Goal: Transaction & Acquisition: Purchase product/service

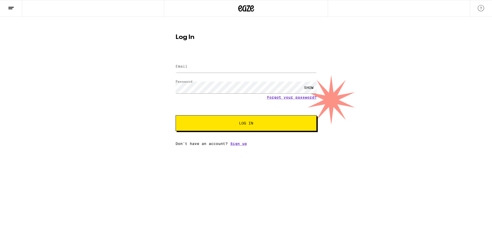
click at [199, 60] on div at bounding box center [246, 67] width 141 height 16
click at [197, 65] on input "Email" at bounding box center [246, 67] width 141 height 12
type input "delyte_em@hotmail.com"
click at [308, 87] on div "SHOW" at bounding box center [309, 88] width 16 height 12
click at [308, 87] on div "HIDE" at bounding box center [309, 88] width 16 height 12
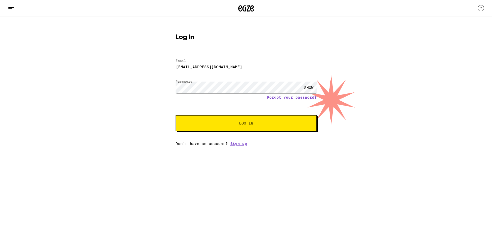
click at [277, 125] on span "Log In" at bounding box center [246, 123] width 99 height 4
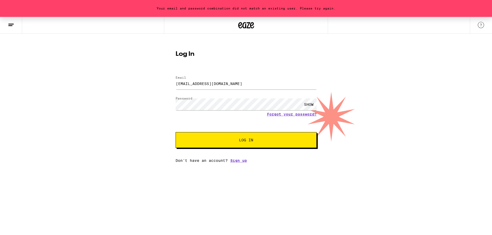
click at [308, 105] on div "SHOW" at bounding box center [309, 105] width 16 height 12
click at [308, 105] on div "HIDE" at bounding box center [309, 105] width 16 height 12
click at [256, 140] on span "Log In" at bounding box center [246, 140] width 99 height 4
click at [284, 114] on link "Forgot your password?" at bounding box center [292, 114] width 50 height 4
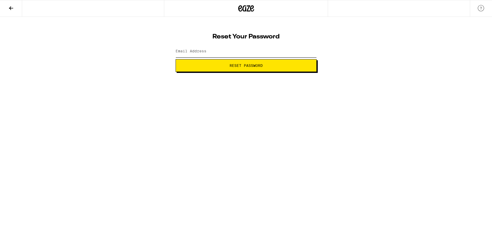
click at [242, 53] on input "Email Address" at bounding box center [246, 52] width 141 height 12
type input "delyte_em@hotmail.com"
click at [215, 68] on button "Reset Password" at bounding box center [246, 65] width 141 height 13
click at [310, 52] on div "SHOW" at bounding box center [309, 52] width 16 height 12
click at [310, 52] on div "HIDE" at bounding box center [309, 52] width 16 height 12
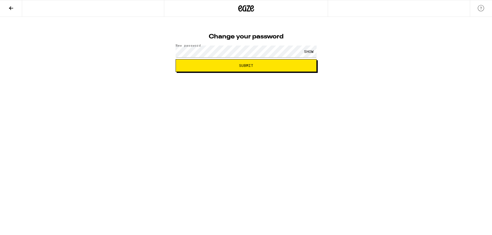
click at [308, 52] on div "SHOW" at bounding box center [309, 52] width 16 height 12
click at [311, 52] on div "HIDE" at bounding box center [309, 52] width 16 height 12
click at [293, 64] on span "Submit" at bounding box center [246, 66] width 132 height 4
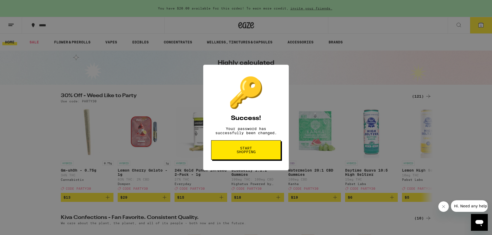
click at [247, 153] on span "Start shopping" at bounding box center [246, 149] width 27 height 7
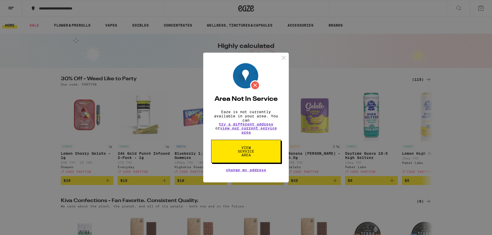
click at [282, 57] on img at bounding box center [284, 58] width 7 height 7
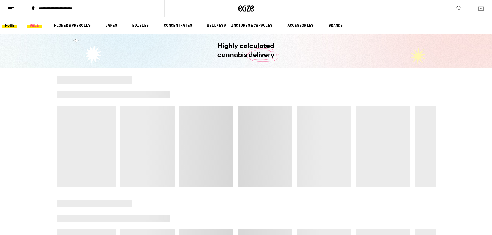
click at [33, 23] on link "SALE" at bounding box center [34, 25] width 15 height 6
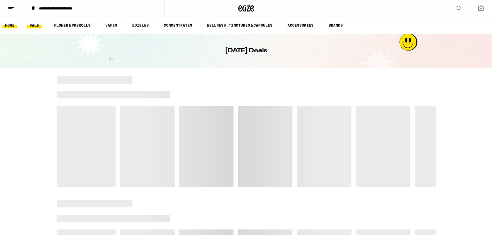
click at [13, 26] on link "HOME" at bounding box center [9, 25] width 15 height 6
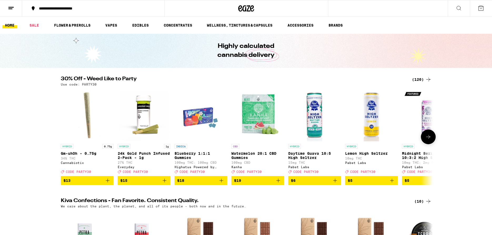
click at [428, 137] on icon at bounding box center [428, 137] width 6 height 6
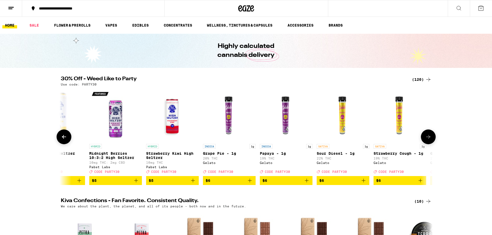
scroll to position [0, 313]
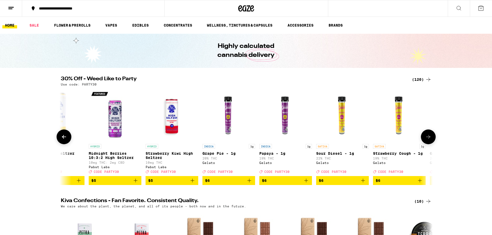
click at [68, 139] on button at bounding box center [64, 137] width 15 height 15
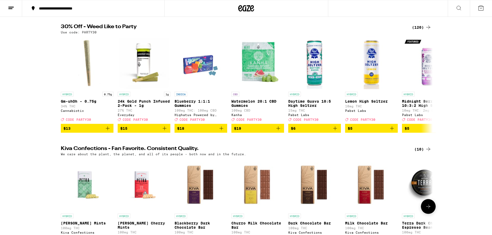
scroll to position [0, 0]
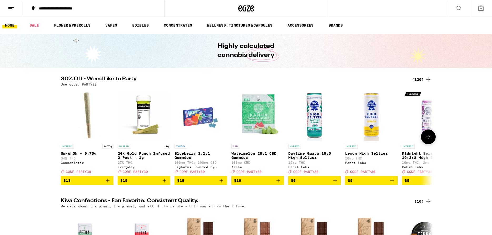
click at [425, 143] on button at bounding box center [428, 137] width 15 height 15
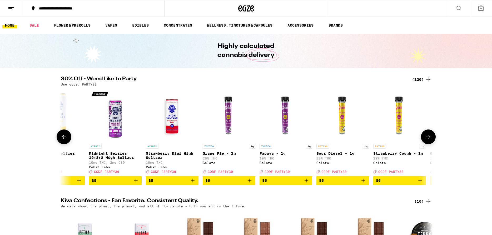
scroll to position [0, 313]
click at [425, 143] on button at bounding box center [428, 137] width 15 height 15
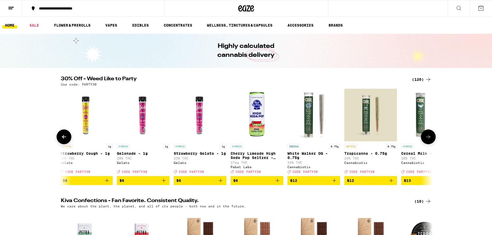
scroll to position [0, 627]
click at [429, 140] on icon at bounding box center [428, 137] width 6 height 6
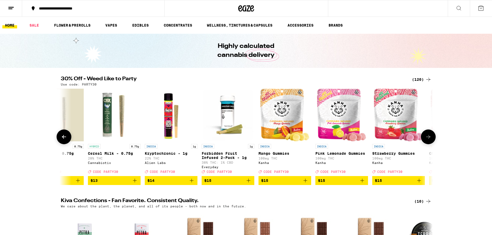
scroll to position [0, 940]
click at [430, 140] on icon at bounding box center [428, 137] width 6 height 6
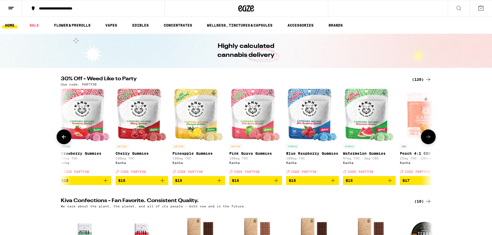
click at [430, 140] on icon at bounding box center [428, 137] width 6 height 6
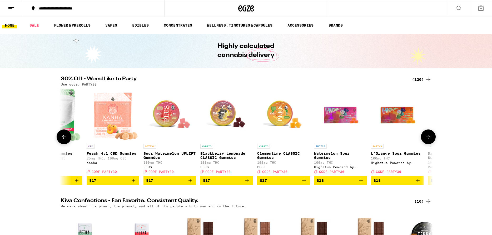
click at [430, 140] on icon at bounding box center [428, 137] width 6 height 6
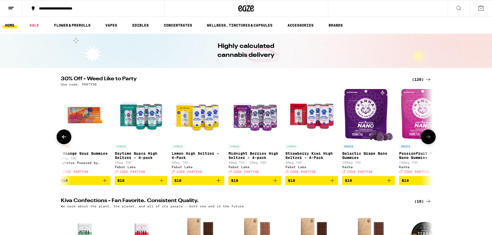
click at [430, 140] on icon at bounding box center [428, 137] width 6 height 6
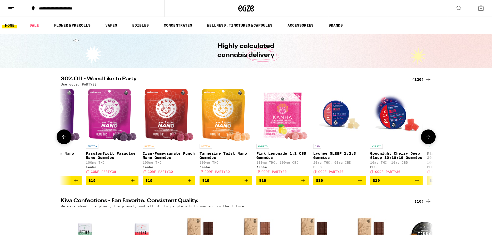
click at [430, 140] on icon at bounding box center [428, 137] width 6 height 6
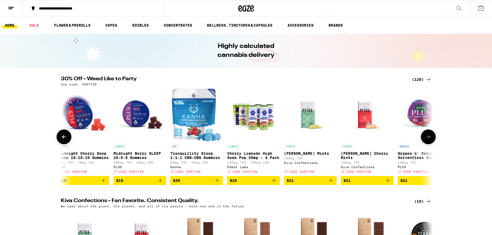
click at [430, 140] on icon at bounding box center [428, 137] width 6 height 6
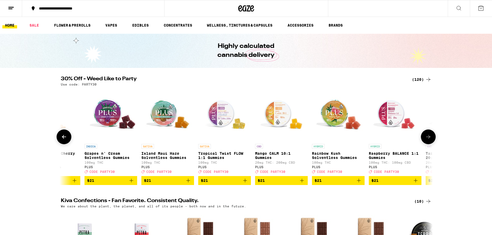
click at [430, 140] on icon at bounding box center [428, 137] width 6 height 6
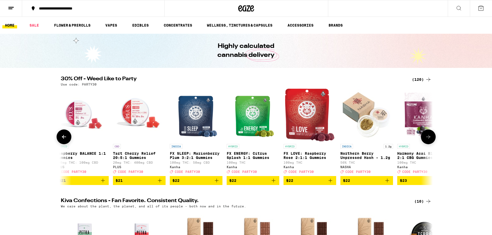
scroll to position [0, 3135]
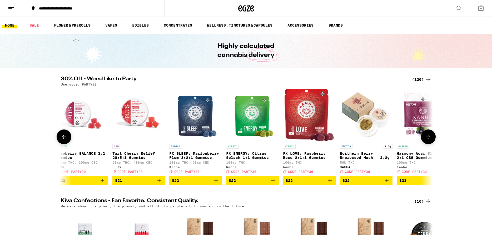
click at [387, 184] on icon "Add to bag" at bounding box center [387, 181] width 6 height 6
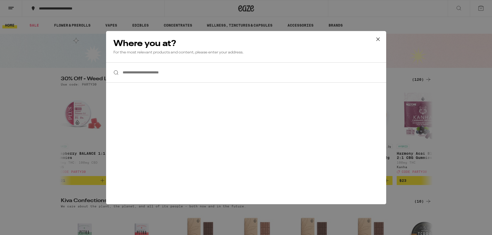
click at [148, 78] on input "**********" at bounding box center [246, 72] width 280 height 20
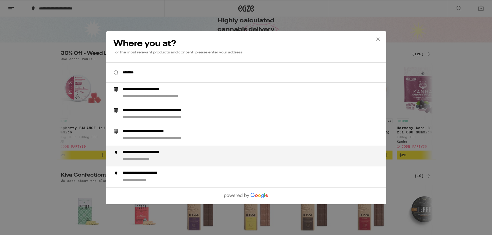
scroll to position [54, 0]
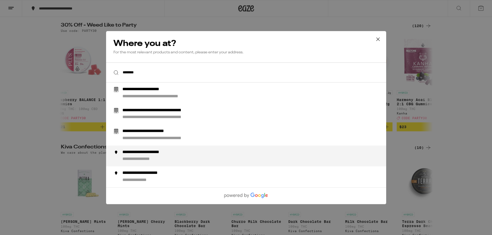
click at [168, 157] on div "**********" at bounding box center [256, 156] width 269 height 13
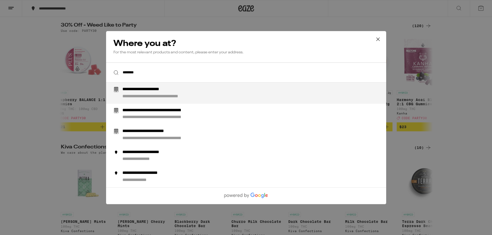
type input "**********"
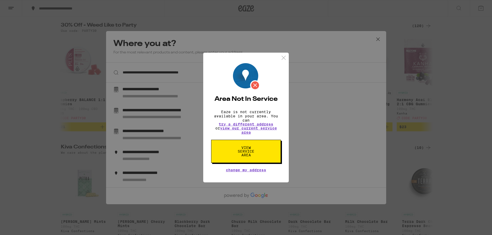
click at [261, 172] on span "Change My Address" at bounding box center [246, 170] width 40 height 4
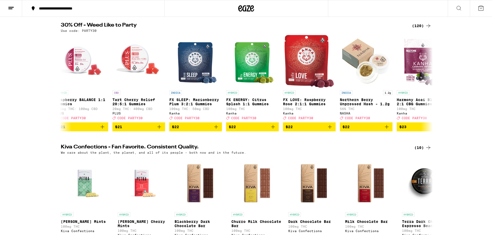
click at [61, 10] on div "**********" at bounding box center [96, 9] width 120 height 4
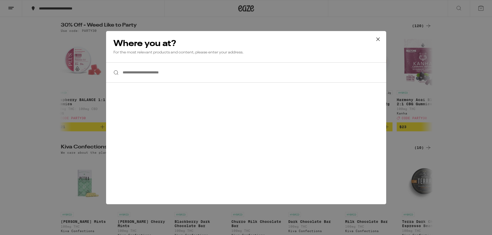
click at [147, 71] on input "**********" at bounding box center [246, 72] width 280 height 20
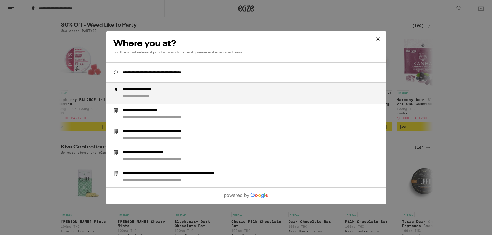
type input "**********"
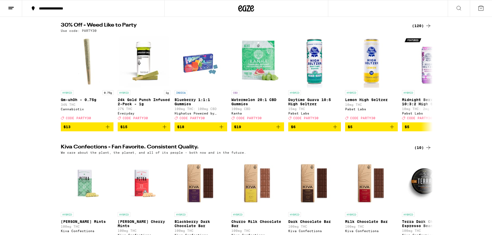
click at [479, 7] on icon at bounding box center [481, 8] width 6 height 6
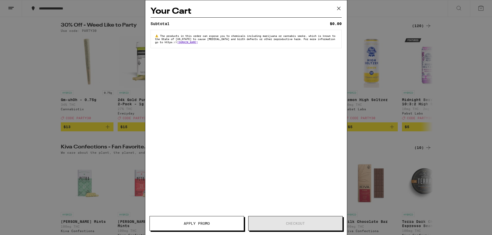
click at [342, 7] on icon at bounding box center [339, 8] width 8 height 8
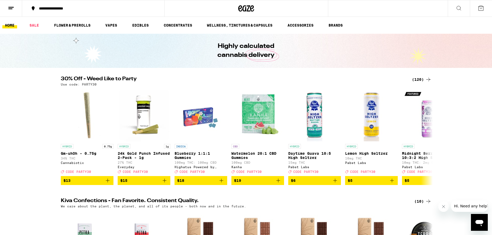
click at [479, 11] on icon at bounding box center [481, 8] width 6 height 6
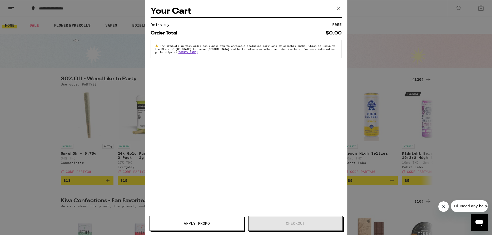
click at [338, 10] on icon at bounding box center [339, 8] width 8 height 8
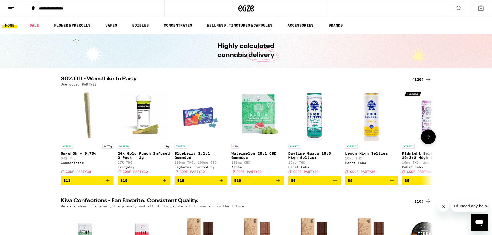
click at [430, 140] on icon at bounding box center [428, 137] width 6 height 6
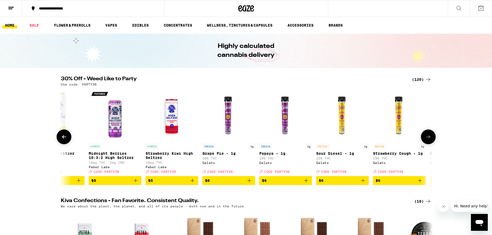
click at [430, 140] on icon at bounding box center [428, 137] width 6 height 6
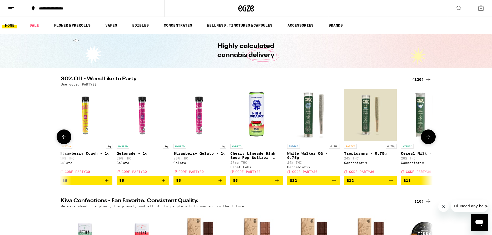
click at [430, 140] on icon at bounding box center [428, 137] width 6 height 6
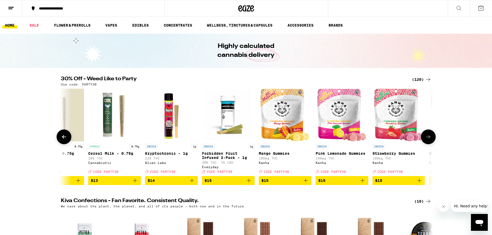
scroll to position [0, 940]
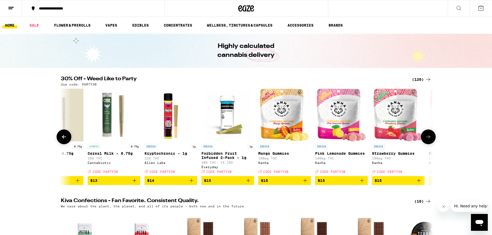
click at [425, 140] on icon at bounding box center [428, 137] width 6 height 6
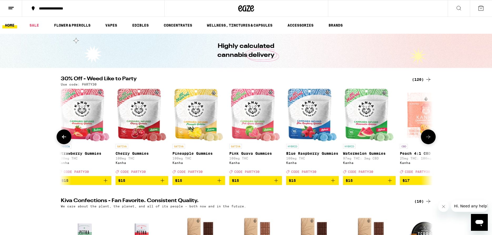
click at [425, 140] on icon at bounding box center [428, 137] width 6 height 6
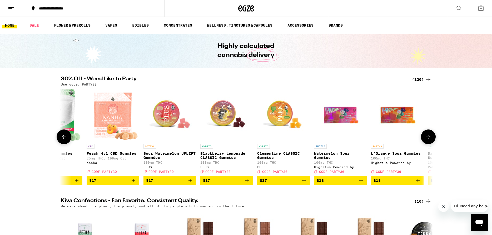
click at [425, 140] on icon at bounding box center [428, 137] width 6 height 6
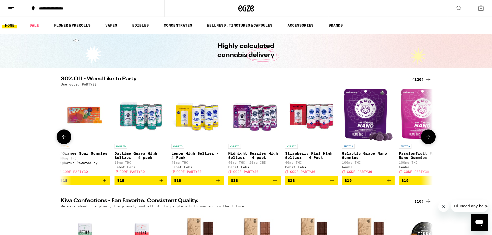
click at [425, 140] on icon at bounding box center [428, 137] width 6 height 6
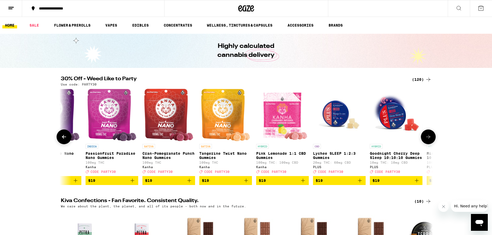
click at [425, 140] on icon at bounding box center [428, 137] width 6 height 6
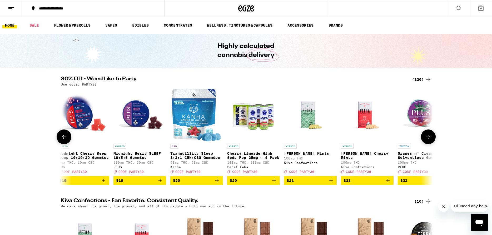
click at [425, 140] on icon at bounding box center [428, 137] width 6 height 6
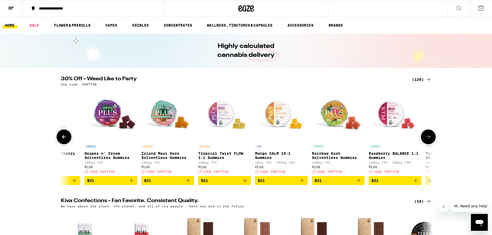
click at [425, 140] on icon at bounding box center [428, 137] width 6 height 6
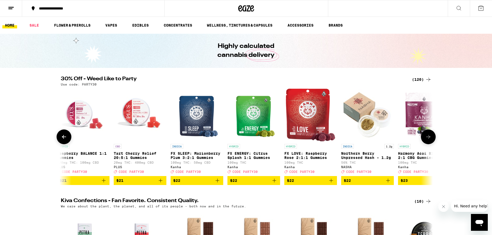
scroll to position [0, 3135]
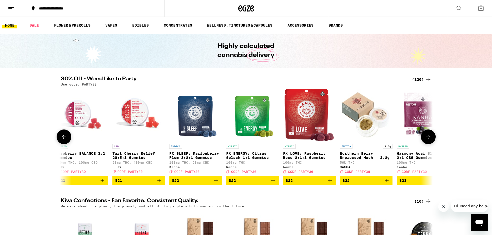
click at [386, 184] on icon "Add to bag" at bounding box center [387, 181] width 6 height 6
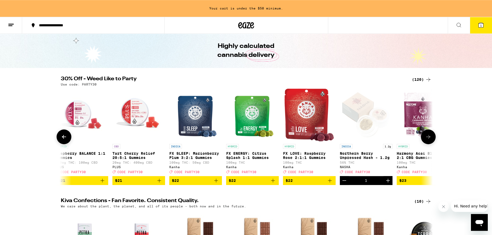
scroll to position [27, 0]
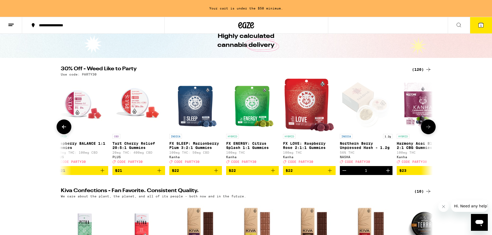
click at [429, 127] on icon at bounding box center [428, 127] width 6 height 6
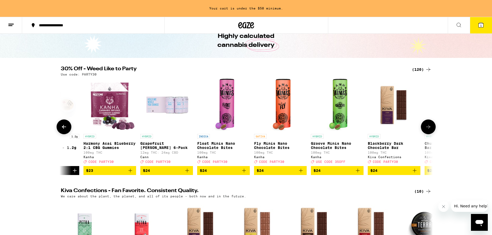
click at [429, 127] on icon at bounding box center [428, 127] width 6 height 6
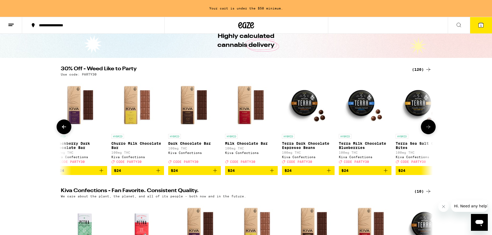
click at [429, 127] on icon at bounding box center [428, 127] width 6 height 6
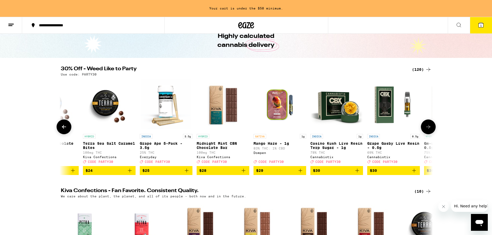
scroll to position [0, 4075]
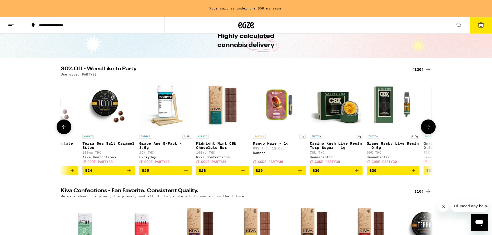
click at [429, 127] on icon at bounding box center [428, 127] width 6 height 6
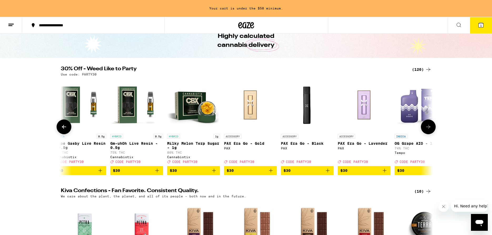
click at [429, 127] on icon at bounding box center [428, 127] width 6 height 6
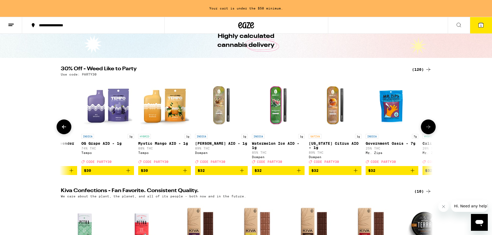
click at [429, 127] on icon at bounding box center [428, 127] width 6 height 6
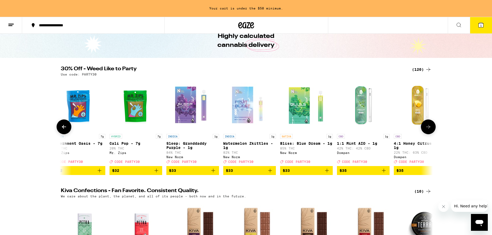
scroll to position [0, 5016]
click at [429, 130] on icon at bounding box center [428, 127] width 6 height 6
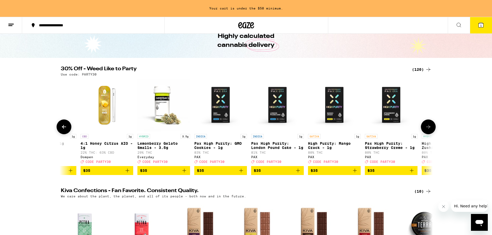
scroll to position [0, 5329]
click at [429, 129] on icon at bounding box center [428, 127] width 4 height 4
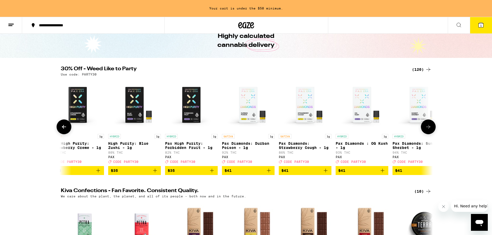
click at [429, 129] on icon at bounding box center [428, 127] width 4 height 4
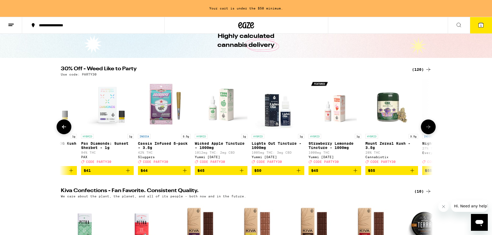
scroll to position [0, 5956]
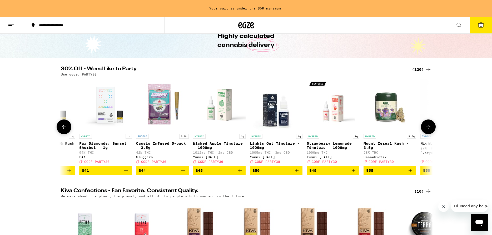
click at [184, 174] on icon "Add to bag" at bounding box center [183, 171] width 6 height 6
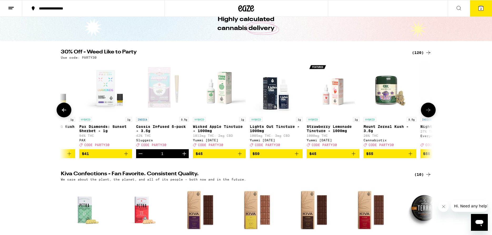
scroll to position [10, 0]
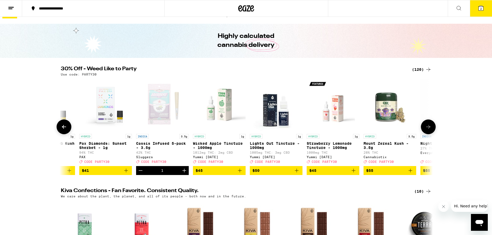
click at [425, 132] on button at bounding box center [428, 127] width 15 height 15
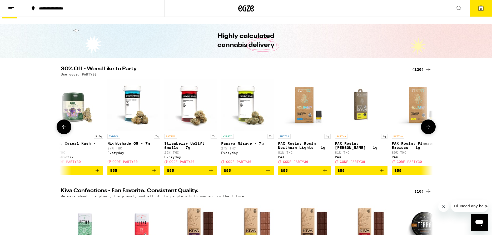
scroll to position [0, 6270]
click at [431, 129] on icon at bounding box center [428, 127] width 6 height 6
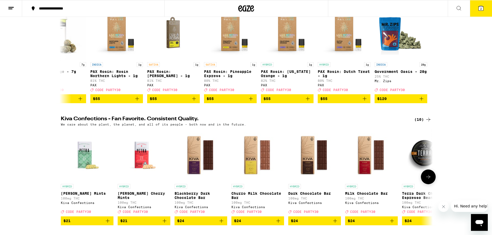
scroll to position [117, 0]
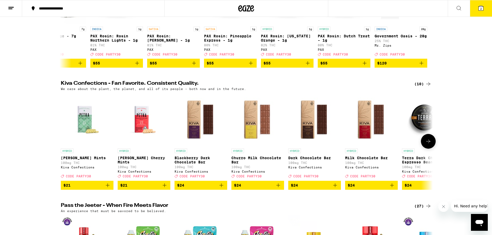
click at [425, 147] on button at bounding box center [428, 141] width 15 height 15
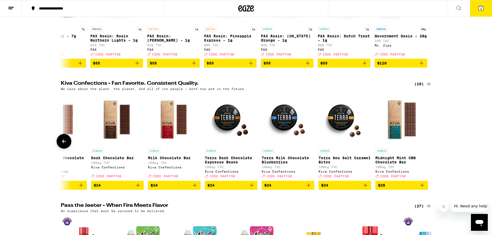
scroll to position [0, 198]
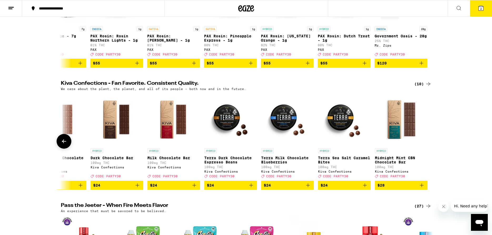
click at [425, 147] on div at bounding box center [428, 141] width 15 height 15
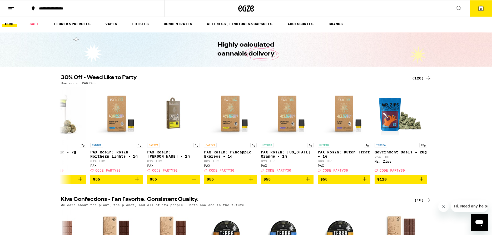
scroll to position [0, 0]
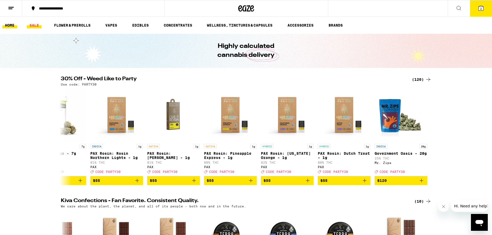
click at [36, 28] on link "SALE" at bounding box center [34, 25] width 15 height 6
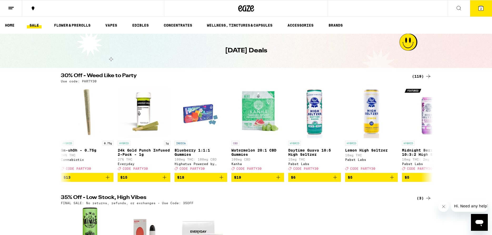
click at [38, 25] on link "SALE" at bounding box center [34, 25] width 15 height 6
click at [430, 137] on icon at bounding box center [428, 134] width 6 height 6
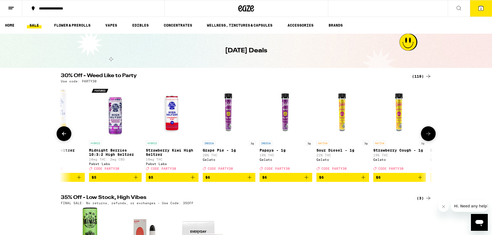
scroll to position [0, 313]
click at [430, 137] on icon at bounding box center [428, 134] width 6 height 6
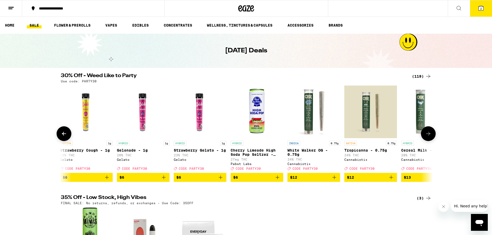
scroll to position [0, 627]
click at [430, 137] on icon at bounding box center [428, 134] width 6 height 6
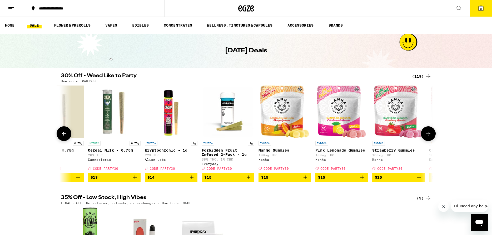
scroll to position [0, 940]
click at [430, 137] on icon at bounding box center [428, 134] width 6 height 6
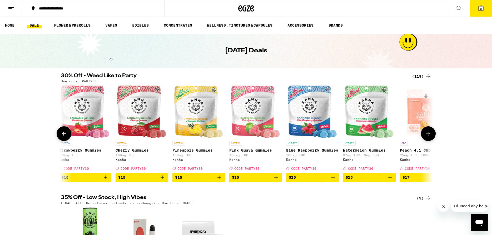
click at [430, 137] on icon at bounding box center [428, 134] width 6 height 6
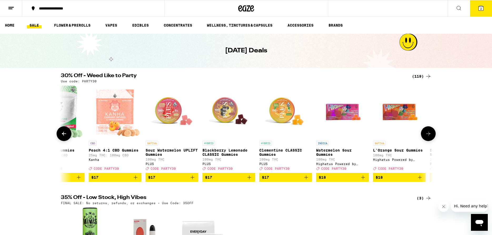
scroll to position [0, 1567]
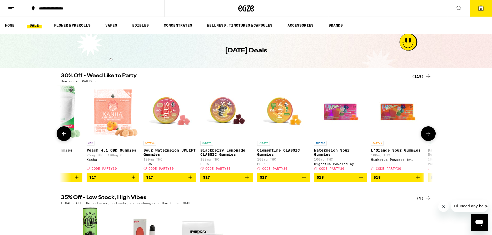
click at [430, 137] on icon at bounding box center [428, 134] width 6 height 6
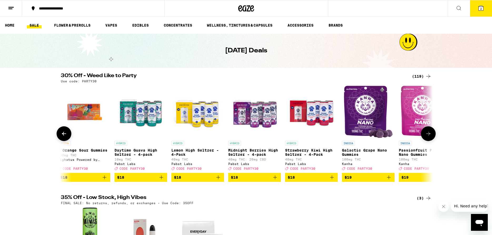
click at [430, 137] on icon at bounding box center [428, 134] width 6 height 6
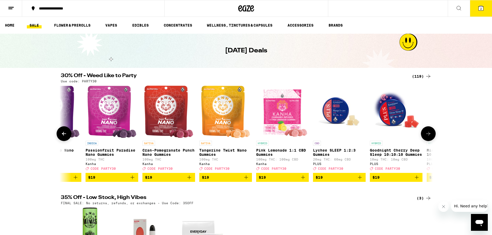
click at [430, 137] on icon at bounding box center [428, 134] width 6 height 6
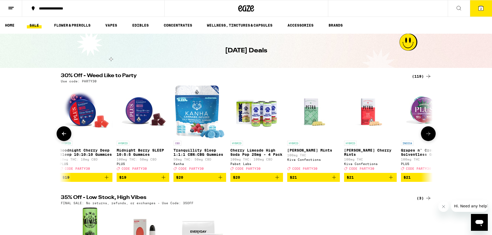
scroll to position [0, 2508]
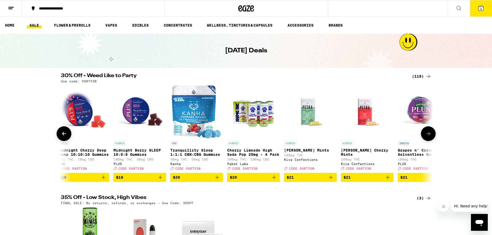
click at [430, 137] on icon at bounding box center [428, 134] width 6 height 6
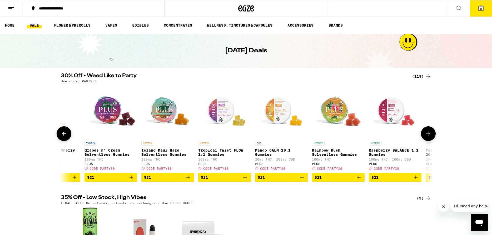
click at [430, 137] on icon at bounding box center [428, 134] width 6 height 6
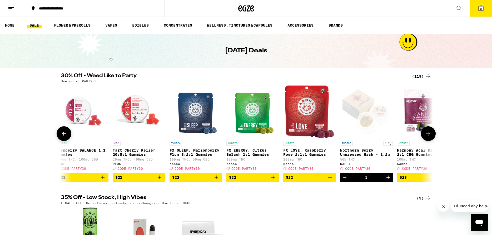
scroll to position [0, 3135]
click at [430, 137] on icon at bounding box center [428, 134] width 6 height 6
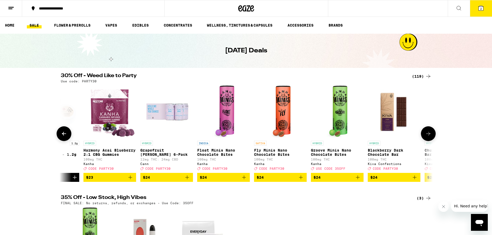
click at [430, 137] on icon at bounding box center [428, 134] width 6 height 6
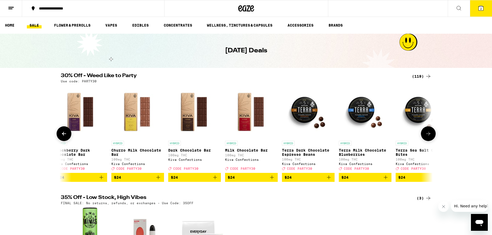
click at [430, 137] on icon at bounding box center [428, 134] width 6 height 6
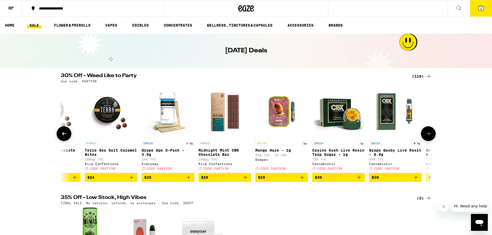
scroll to position [0, 4075]
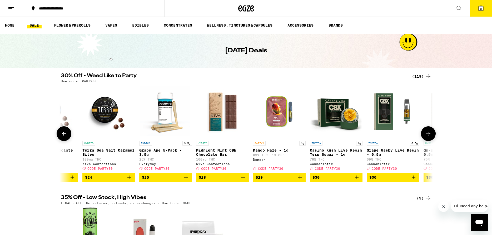
click at [61, 137] on icon at bounding box center [64, 134] width 6 height 6
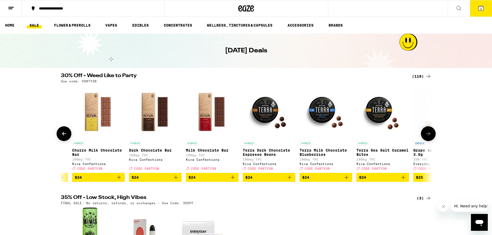
click at [61, 137] on icon at bounding box center [64, 134] width 6 height 6
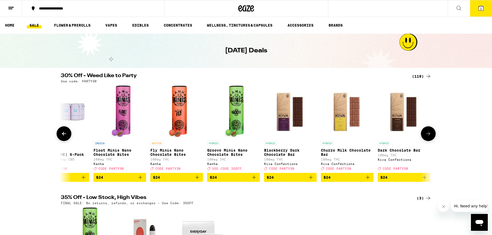
click at [61, 137] on icon at bounding box center [64, 134] width 6 height 6
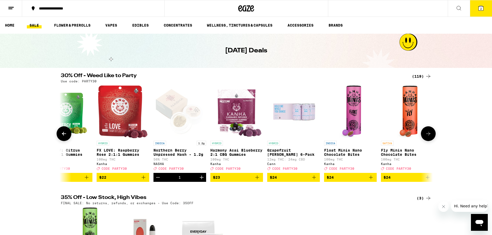
click at [61, 137] on icon at bounding box center [64, 134] width 6 height 6
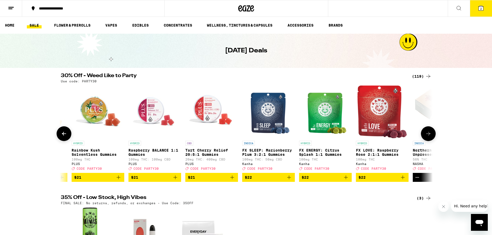
click at [61, 137] on icon at bounding box center [64, 134] width 6 height 6
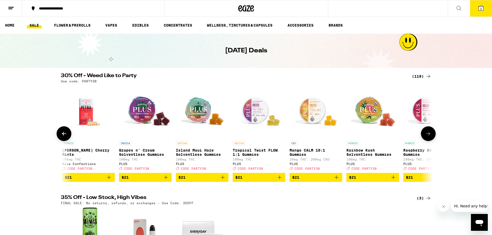
click at [61, 137] on icon at bounding box center [64, 134] width 6 height 6
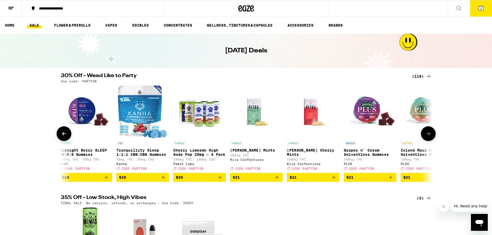
click at [61, 137] on icon at bounding box center [64, 134] width 6 height 6
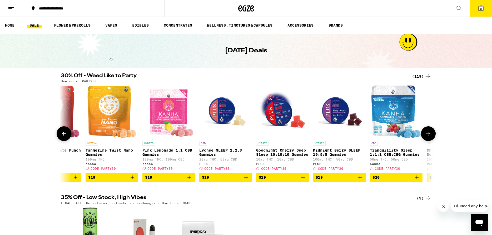
click at [61, 137] on icon at bounding box center [64, 134] width 6 height 6
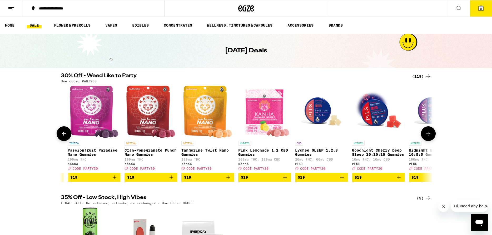
click at [61, 137] on icon at bounding box center [64, 134] width 6 height 6
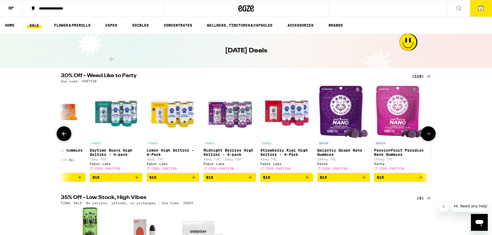
click at [61, 137] on icon at bounding box center [64, 134] width 6 height 6
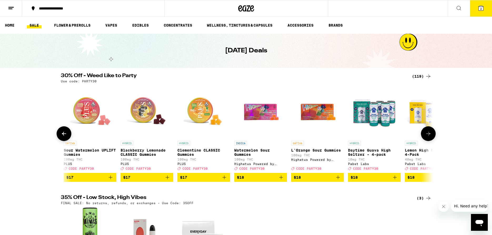
click at [61, 137] on icon at bounding box center [64, 134] width 6 height 6
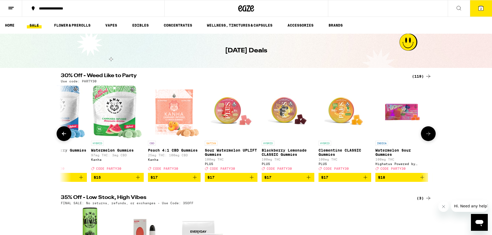
click at [61, 137] on icon at bounding box center [64, 134] width 6 height 6
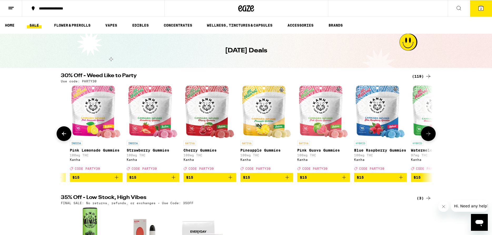
click at [61, 137] on icon at bounding box center [64, 134] width 6 height 6
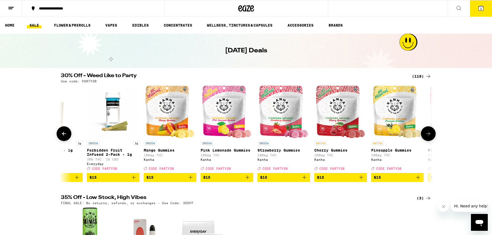
click at [62, 137] on icon at bounding box center [64, 134] width 6 height 6
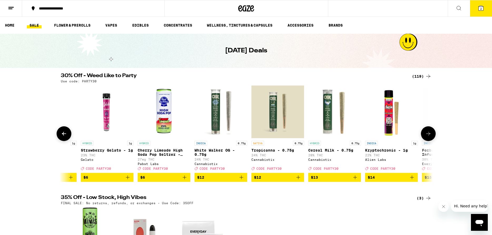
click at [62, 137] on icon at bounding box center [64, 134] width 6 height 6
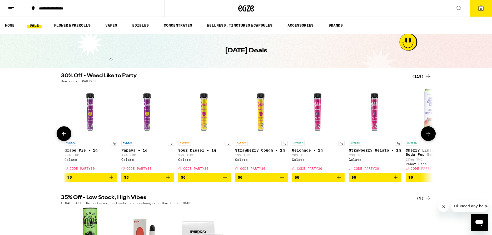
click at [62, 137] on icon at bounding box center [64, 134] width 6 height 6
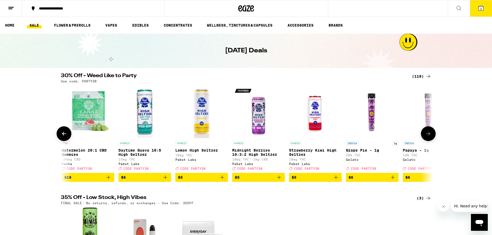
click at [62, 137] on icon at bounding box center [64, 134] width 6 height 6
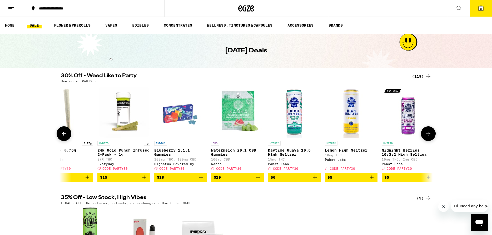
click at [62, 137] on icon at bounding box center [64, 134] width 6 height 6
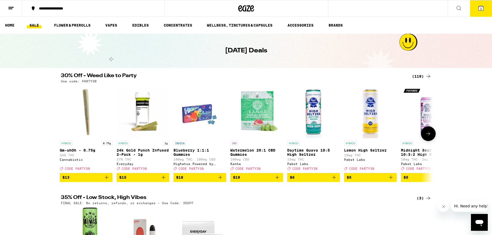
scroll to position [0, 0]
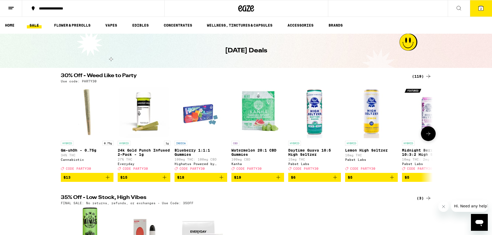
click at [430, 137] on icon at bounding box center [428, 134] width 6 height 6
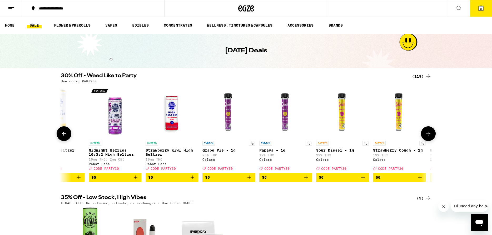
click at [430, 136] on icon at bounding box center [428, 134] width 4 height 4
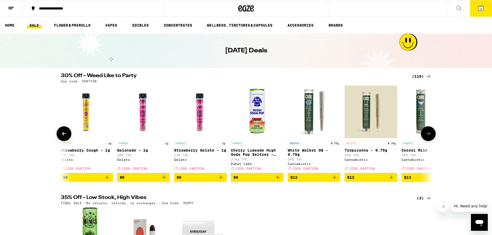
scroll to position [0, 627]
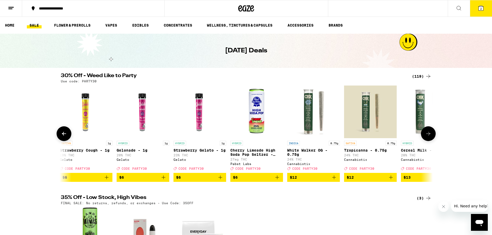
click at [427, 137] on icon at bounding box center [428, 134] width 6 height 6
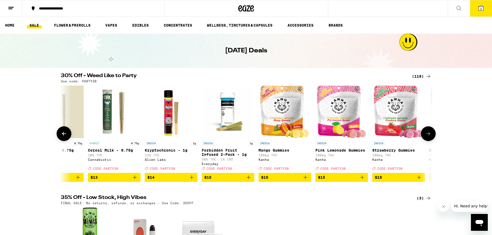
scroll to position [0, 940]
click at [247, 179] on icon "Add to bag" at bounding box center [249, 178] width 4 height 4
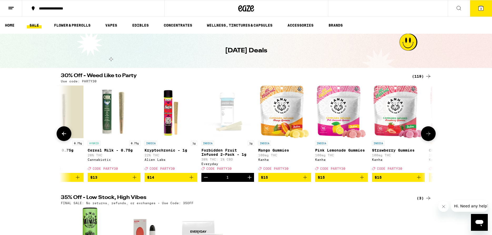
click at [62, 137] on icon at bounding box center [64, 134] width 6 height 6
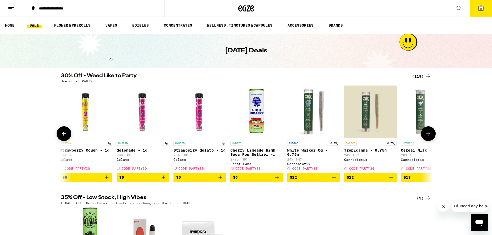
click at [62, 137] on icon at bounding box center [64, 134] width 6 height 6
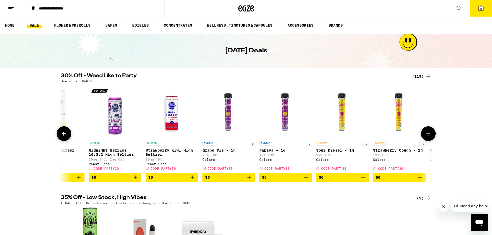
click at [62, 137] on icon at bounding box center [64, 134] width 6 height 6
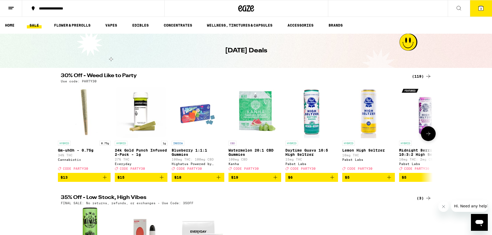
scroll to position [0, 0]
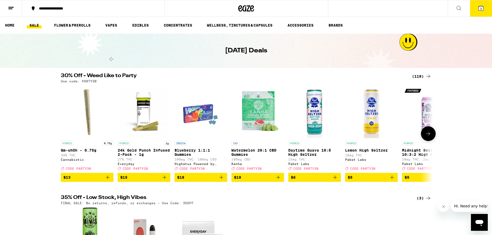
click at [62, 137] on div at bounding box center [64, 133] width 15 height 15
click at [429, 137] on icon at bounding box center [428, 134] width 6 height 6
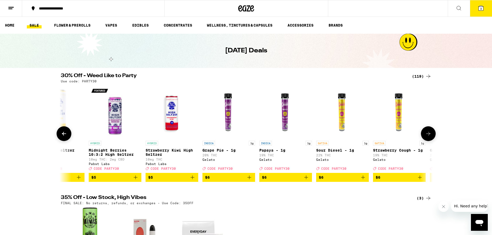
click at [429, 137] on icon at bounding box center [428, 134] width 6 height 6
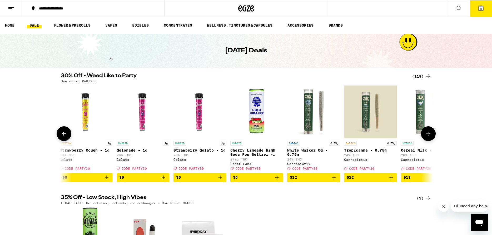
click at [429, 137] on icon at bounding box center [428, 134] width 6 height 6
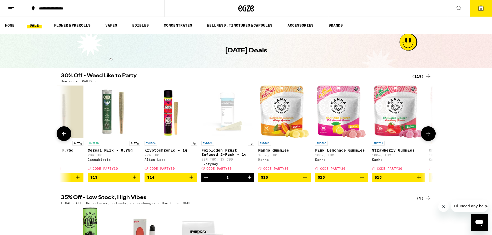
click at [429, 137] on icon at bounding box center [428, 134] width 6 height 6
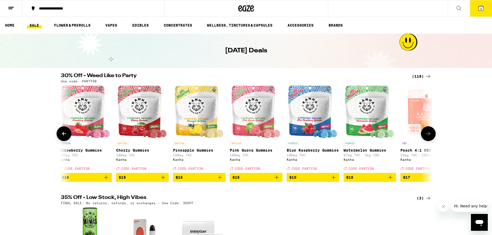
scroll to position [0, 1254]
click at [429, 136] on icon at bounding box center [428, 134] width 4 height 4
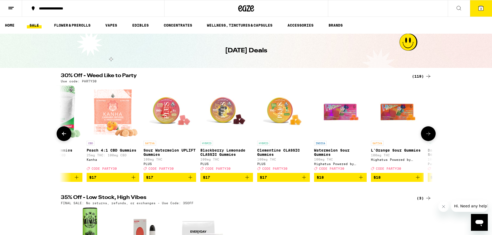
click at [430, 137] on icon at bounding box center [428, 134] width 6 height 6
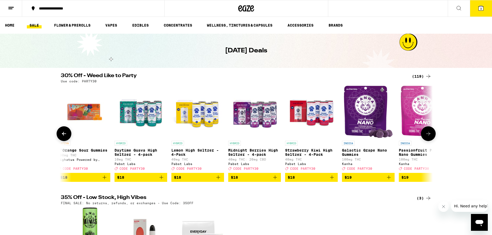
click at [430, 137] on icon at bounding box center [428, 134] width 6 height 6
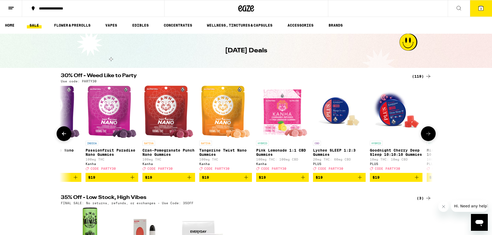
click at [430, 137] on icon at bounding box center [428, 134] width 6 height 6
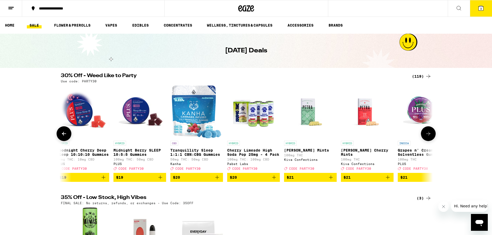
click at [430, 137] on icon at bounding box center [428, 134] width 6 height 6
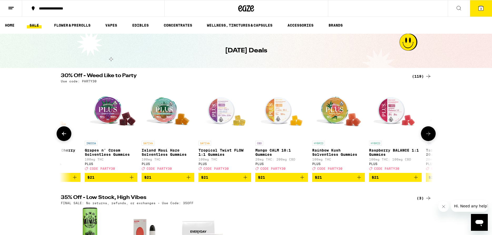
scroll to position [0, 2821]
click at [429, 137] on icon at bounding box center [428, 134] width 6 height 6
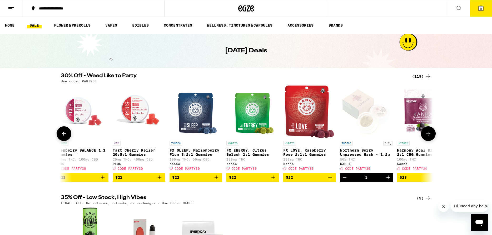
scroll to position [0, 3135]
click at [429, 137] on icon at bounding box center [428, 134] width 6 height 6
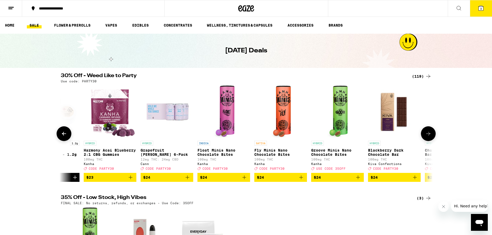
scroll to position [0, 3448]
click at [429, 137] on icon at bounding box center [428, 134] width 6 height 6
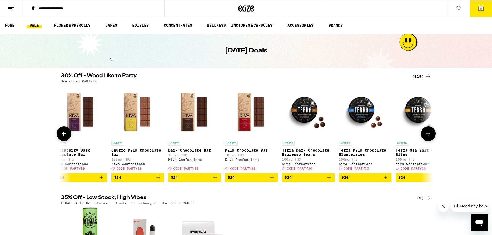
click at [429, 137] on icon at bounding box center [428, 134] width 6 height 6
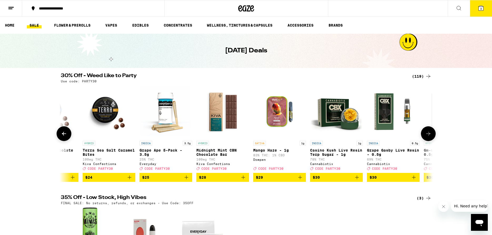
scroll to position [0, 4075]
